Goal: Navigation & Orientation: Find specific page/section

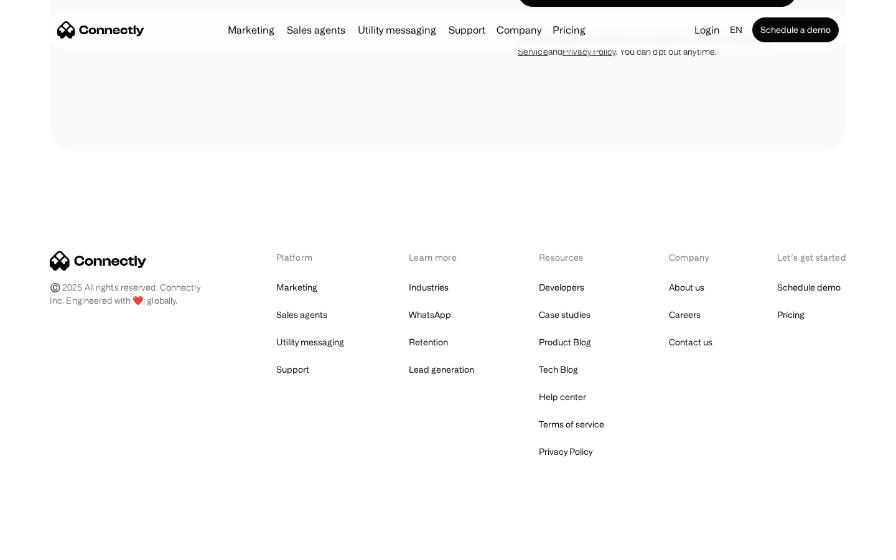
scroll to position [1824, 0]
